Goal: Task Accomplishment & Management: Manage account settings

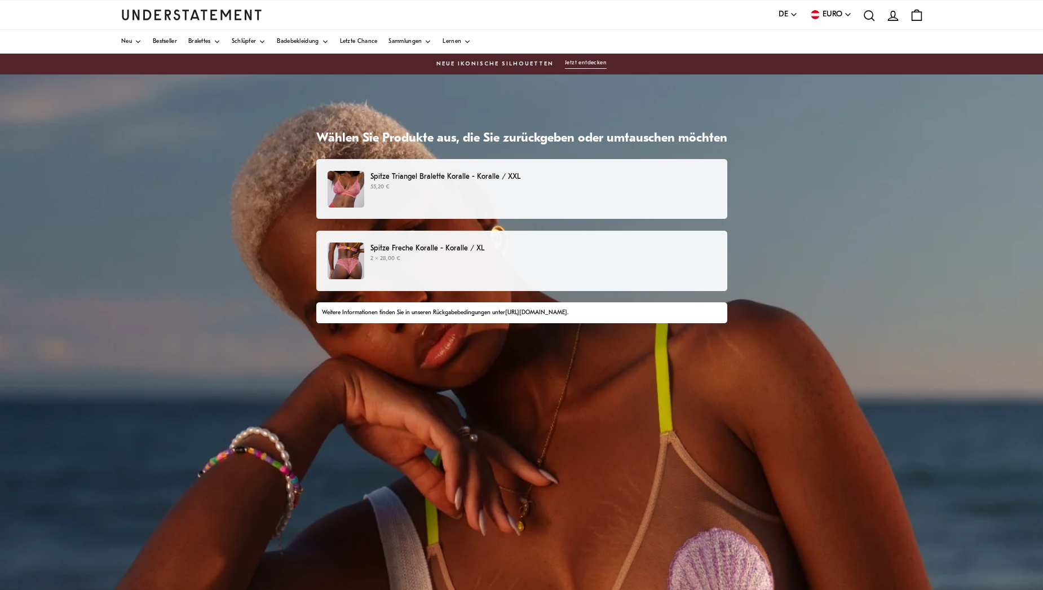
click at [556, 311] on link "[URL][DOMAIN_NAME]" at bounding box center [536, 313] width 62 height 6
click at [472, 171] on p "Spitze Triangel Bralette Koralle - Koralle / XXL" at bounding box center [543, 177] width 345 height 12
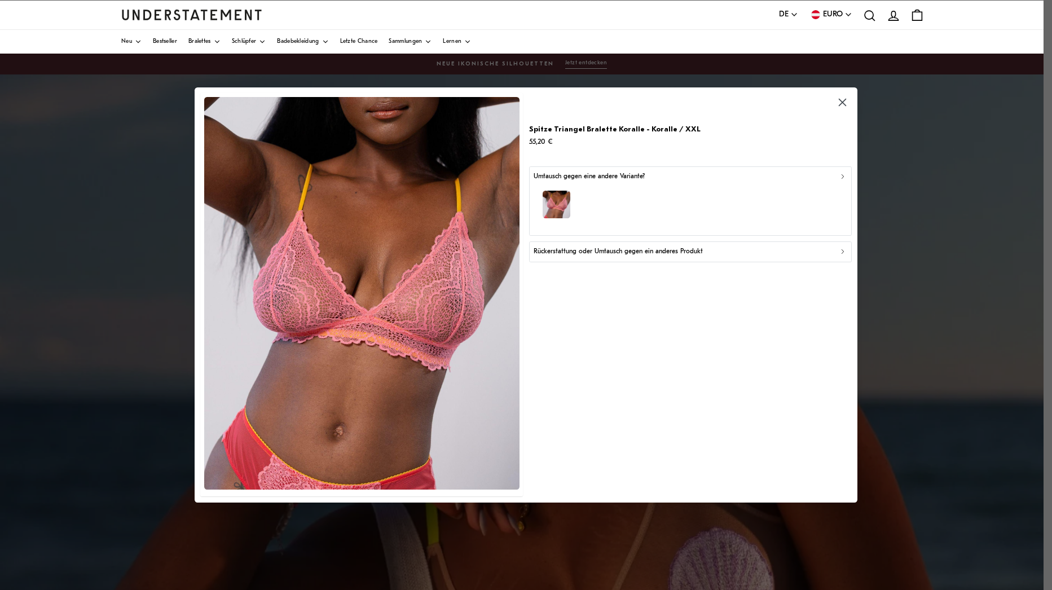
click at [594, 252] on p "Rückerstattung oder Umtausch gegen ein anderes Produkt" at bounding box center [617, 251] width 169 height 11
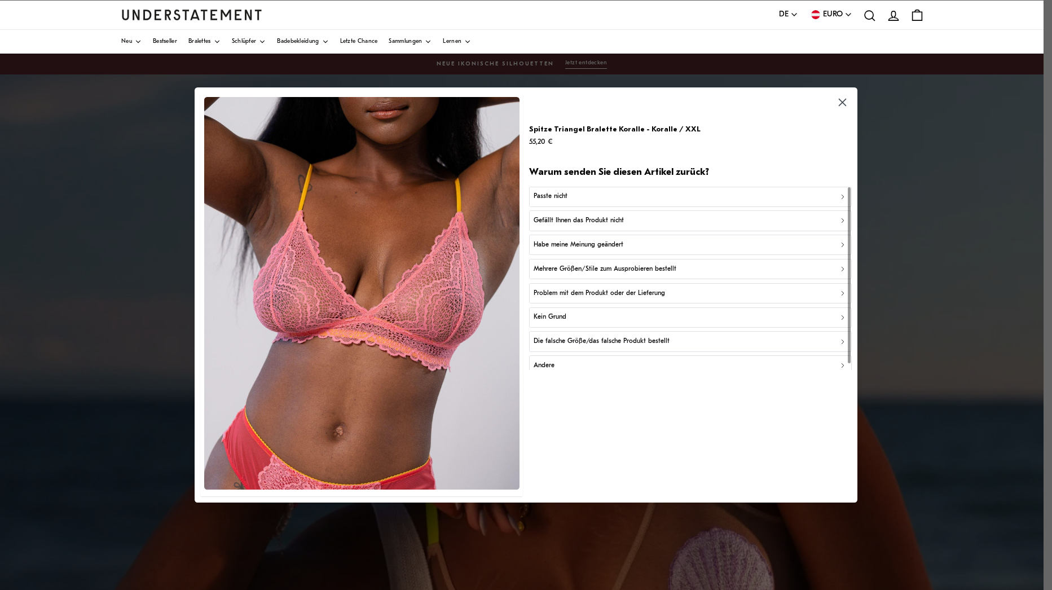
click at [578, 220] on p "Gefällt Ihnen das Produkt nicht" at bounding box center [578, 220] width 90 height 11
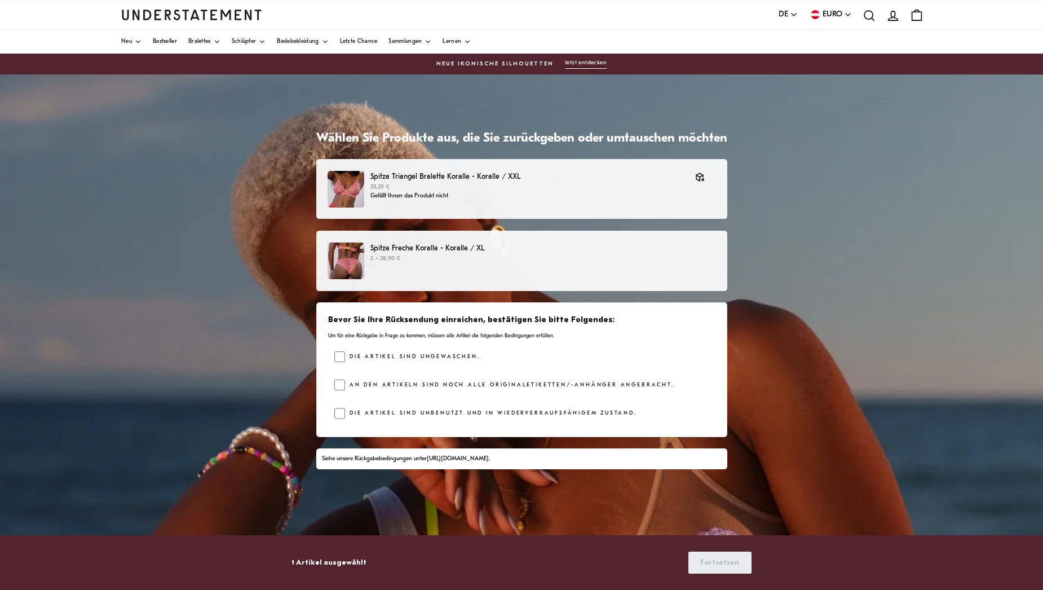
click at [455, 246] on p "Spitze Freche Koralle - Koralle / XL" at bounding box center [543, 248] width 345 height 12
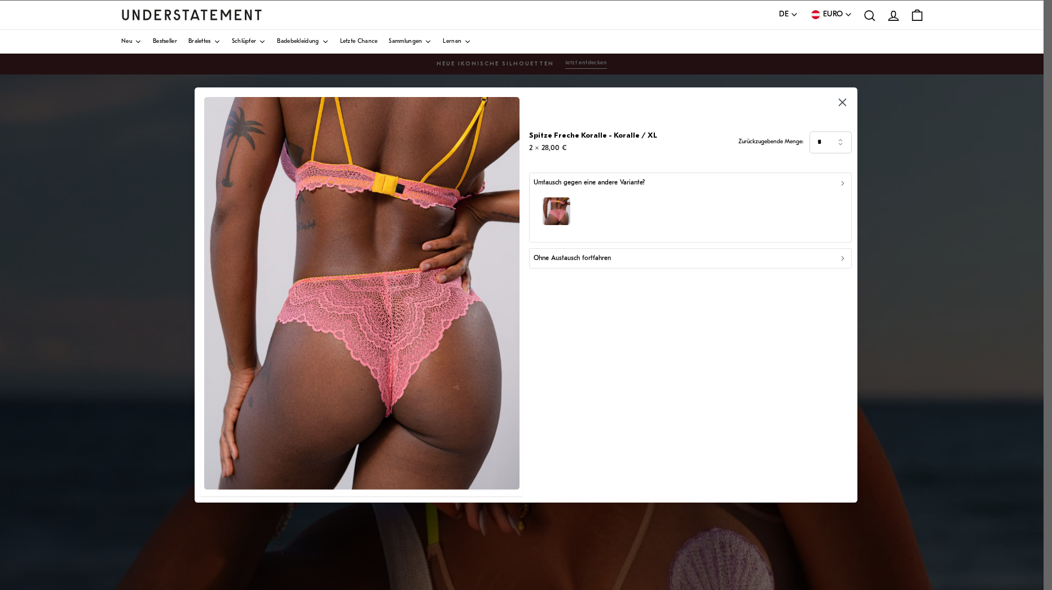
click at [561, 261] on p "Ohne Austausch fortfahren" at bounding box center [571, 258] width 77 height 11
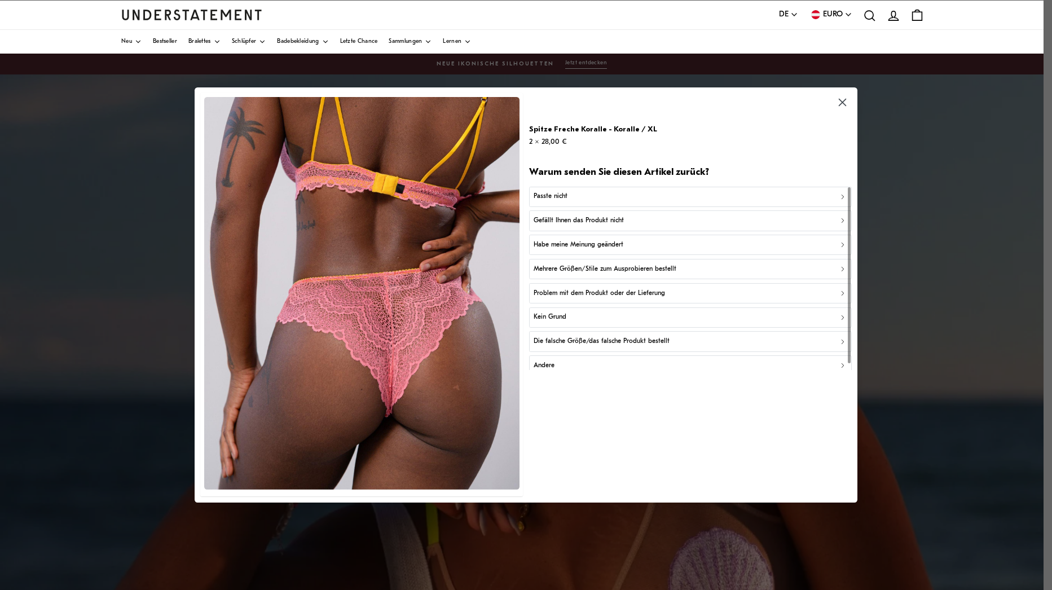
click at [572, 221] on p "Gefällt Ihnen das Produkt nicht" at bounding box center [578, 220] width 90 height 11
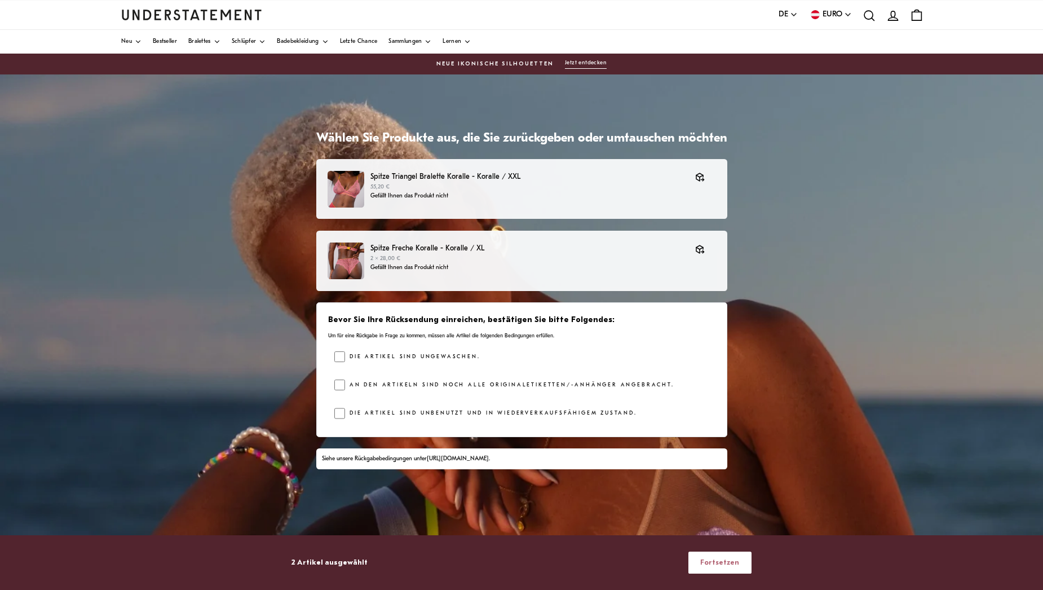
click at [716, 562] on span "Fortsetzen" at bounding box center [719, 562] width 39 height 21
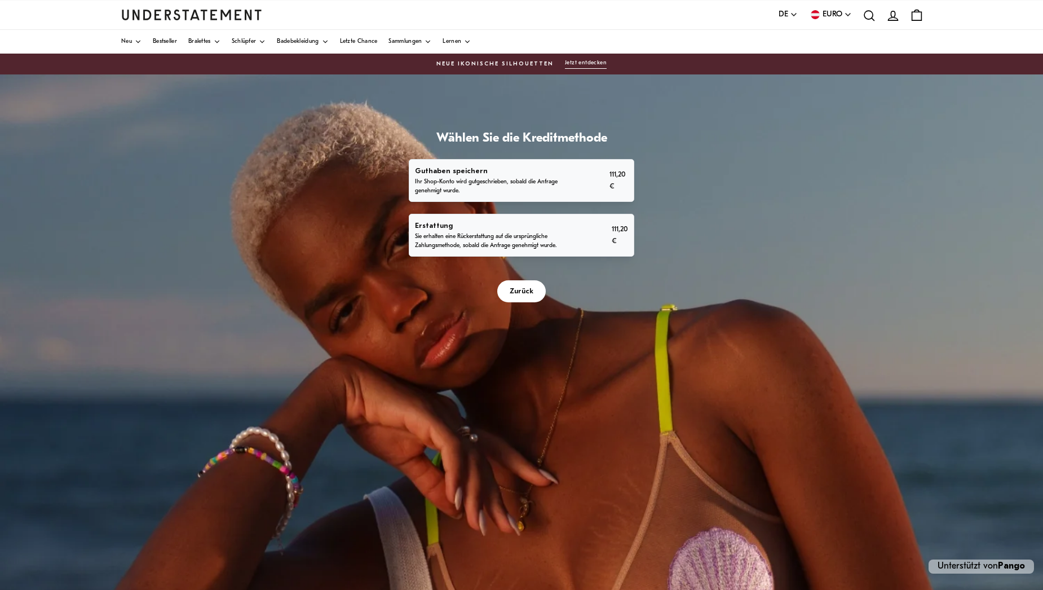
click at [543, 235] on p "Sie erhalten eine Rückerstattung auf die ursprüngliche Zahlungsmethode, sobald …" at bounding box center [489, 241] width 149 height 18
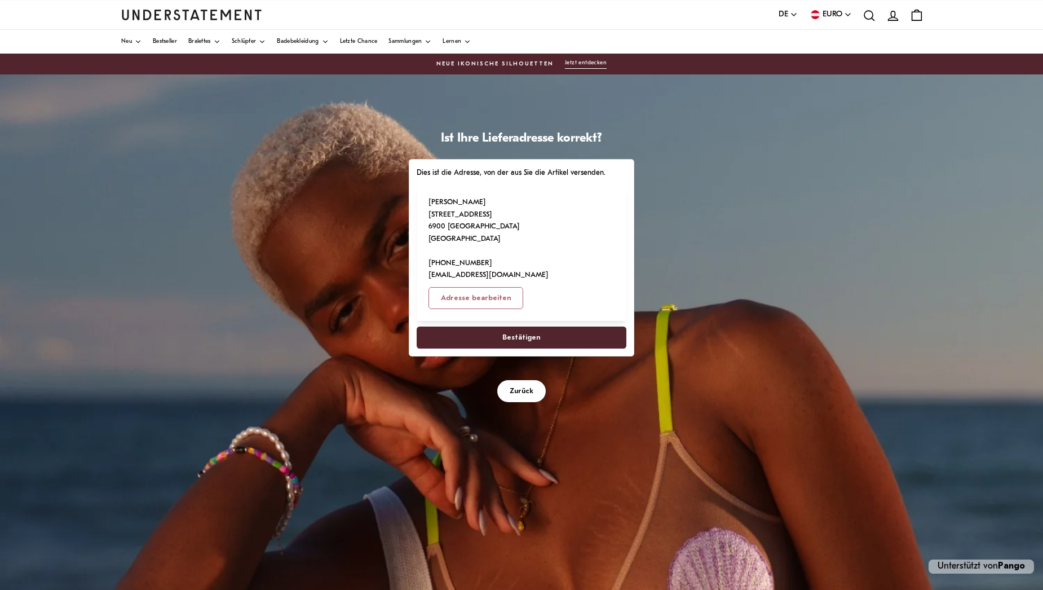
click at [526, 327] on span "Bestätigen" at bounding box center [521, 337] width 38 height 21
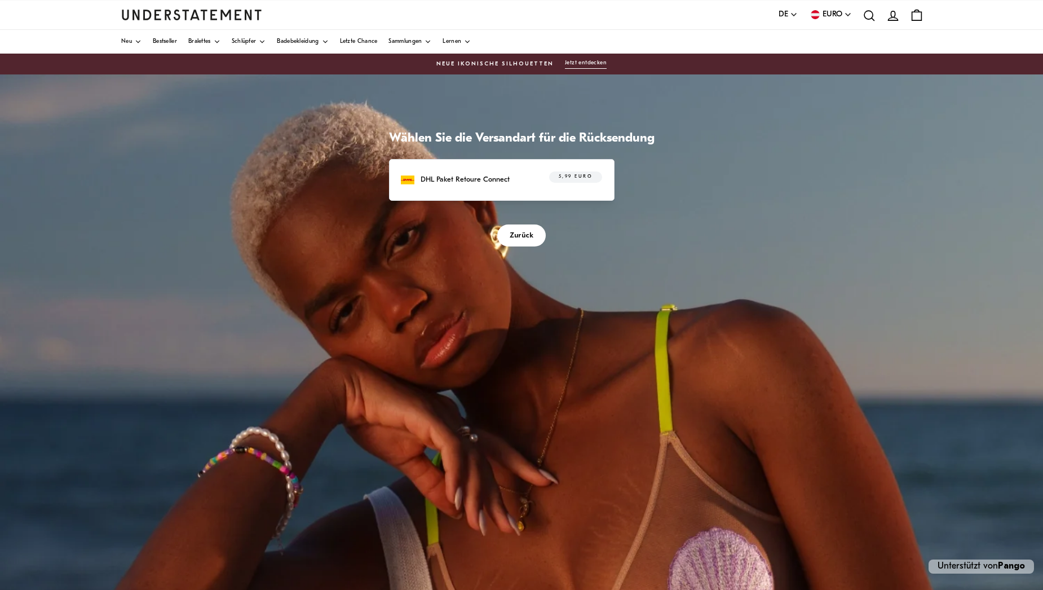
click at [518, 235] on span "Zurück" at bounding box center [522, 235] width 24 height 21
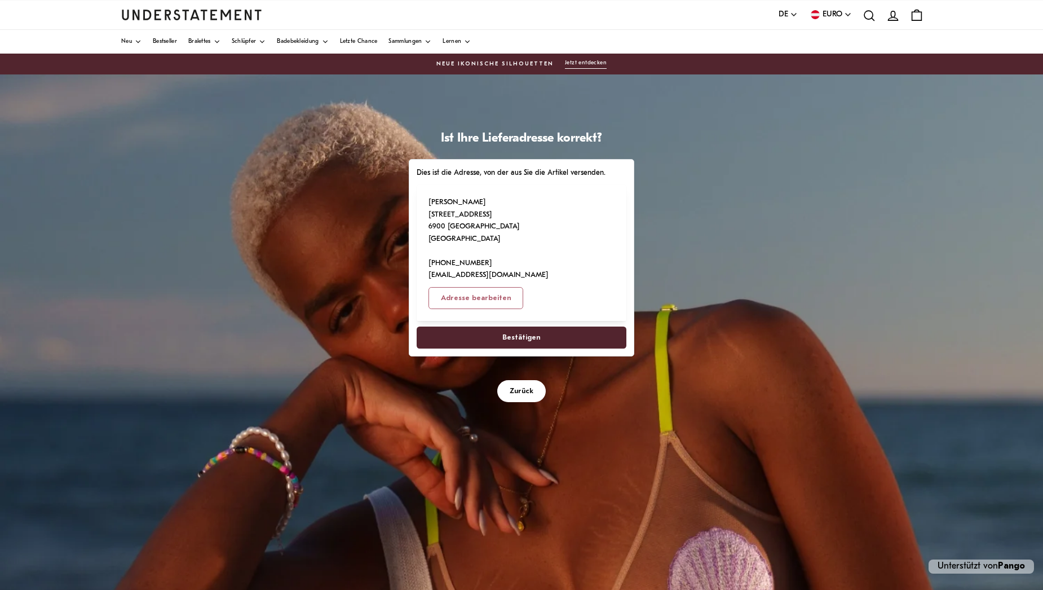
click at [528, 327] on span "Bestätigen" at bounding box center [521, 337] width 38 height 21
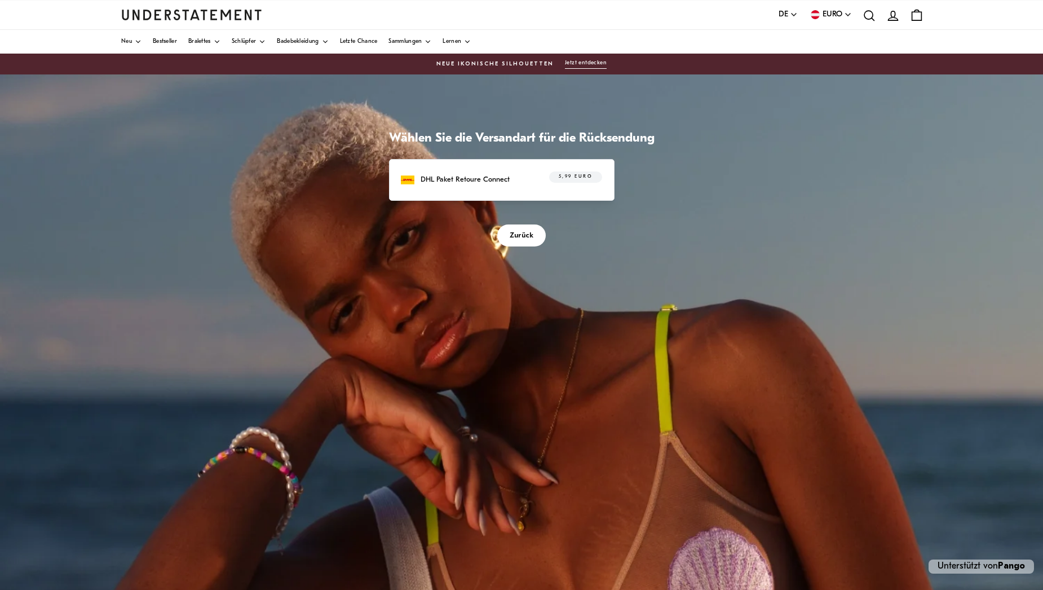
click at [582, 174] on span "5,99 Euro" at bounding box center [576, 176] width 34 height 11
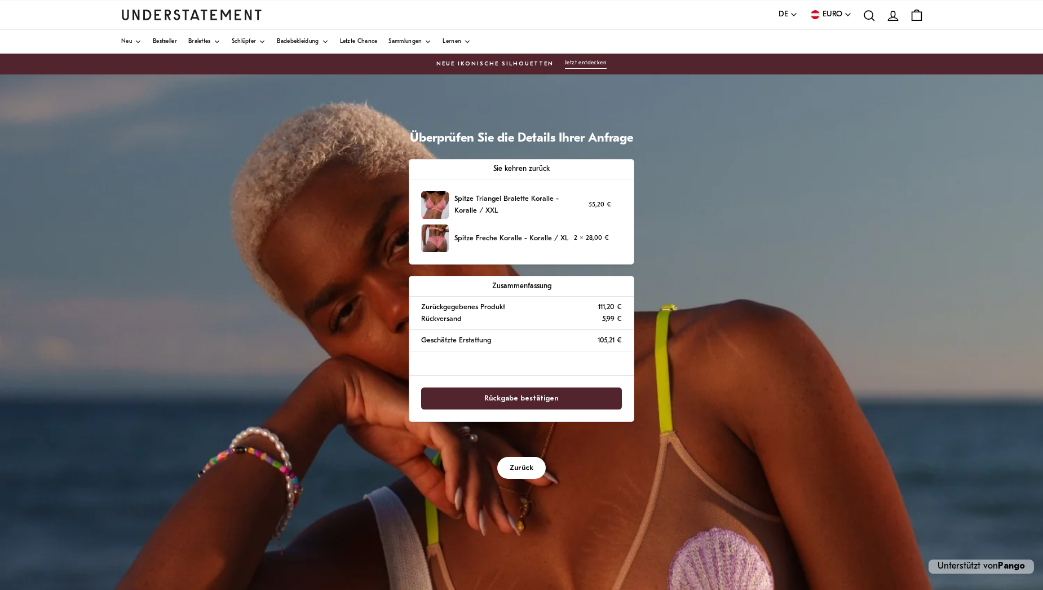
click at [535, 396] on span "Rückgabe bestätigen" at bounding box center [521, 398] width 74 height 21
